Goal: Obtain resource: Obtain resource

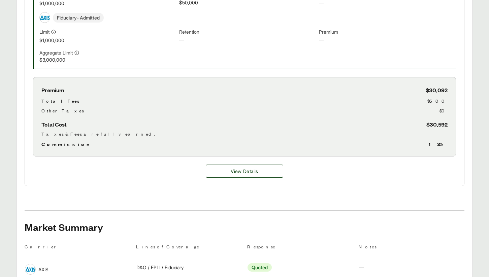
scroll to position [306, 0]
click at [261, 173] on button "View Details" at bounding box center [244, 170] width 77 height 13
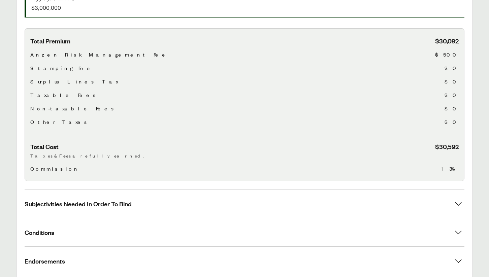
scroll to position [295, 0]
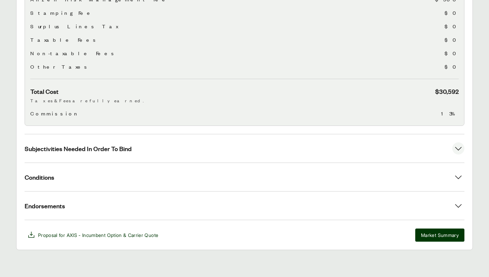
click at [258, 153] on button "Subjectivities Needed In Order To Bind" at bounding box center [245, 148] width 440 height 28
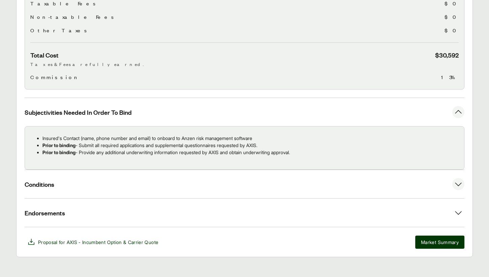
click at [257, 185] on button "Conditions" at bounding box center [245, 184] width 440 height 28
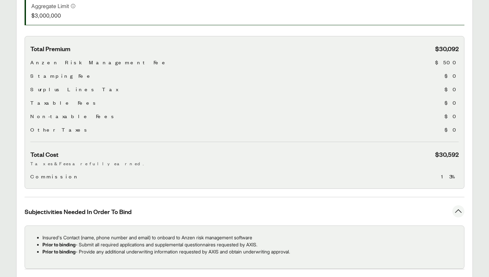
scroll to position [0, 0]
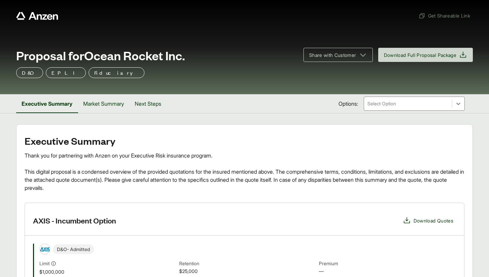
click at [380, 103] on div at bounding box center [408, 104] width 82 height 8
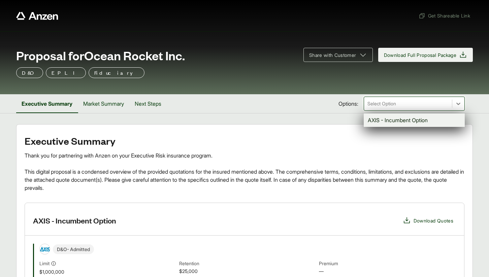
click at [404, 53] on span "Download Full Proposal Package" at bounding box center [420, 55] width 73 height 7
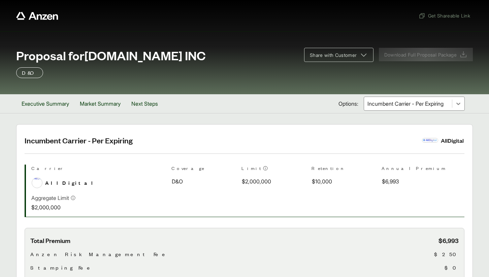
click at [429, 106] on div at bounding box center [408, 104] width 82 height 8
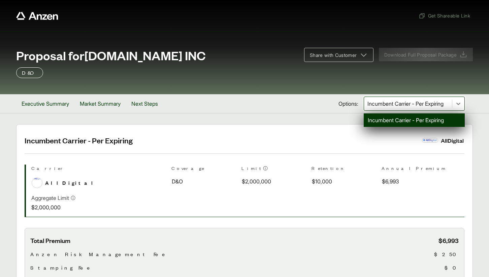
click at [429, 106] on div at bounding box center [408, 104] width 82 height 8
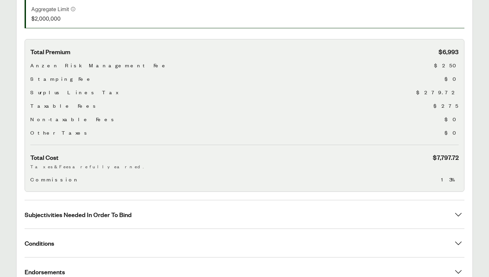
scroll to position [255, 0]
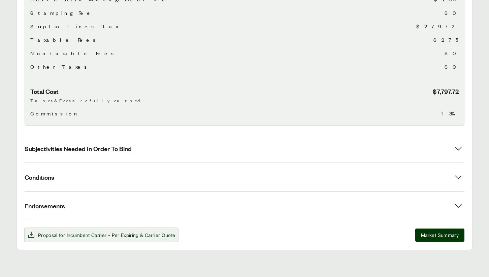
click at [124, 234] on span "Incumbent Carrier - Per Expiring" at bounding box center [103, 235] width 72 height 6
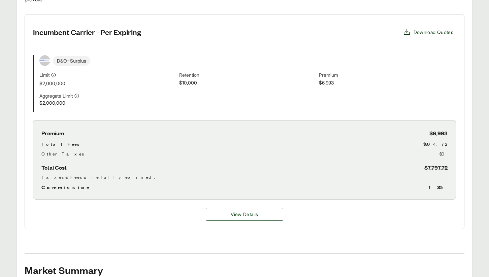
scroll to position [192, 0]
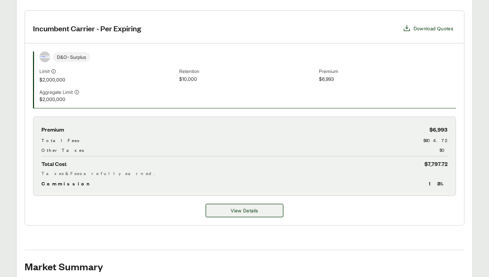
click at [263, 214] on button "View Details" at bounding box center [244, 210] width 77 height 13
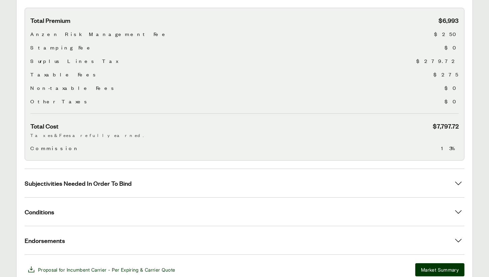
scroll to position [255, 0]
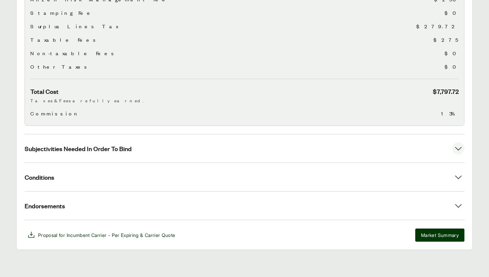
click at [236, 142] on button "Subjectivities Needed In Order To Bind" at bounding box center [245, 148] width 440 height 28
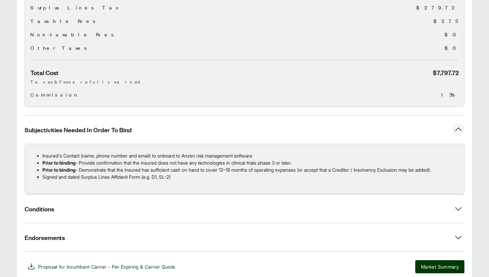
scroll to position [305, 0]
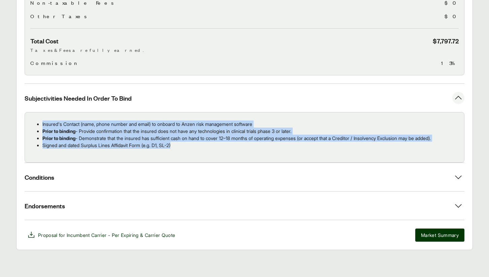
drag, startPoint x: 33, startPoint y: 122, endPoint x: 227, endPoint y: 146, distance: 195.7
click at [227, 146] on ul "Insured's Contact (name, phone number and email) to onboard to Anzen risk manag…" at bounding box center [244, 135] width 428 height 28
copy ul "Insured's Contact (name, phone number and email) to onboard to Anzen risk manag…"
